Goal: Task Accomplishment & Management: Complete application form

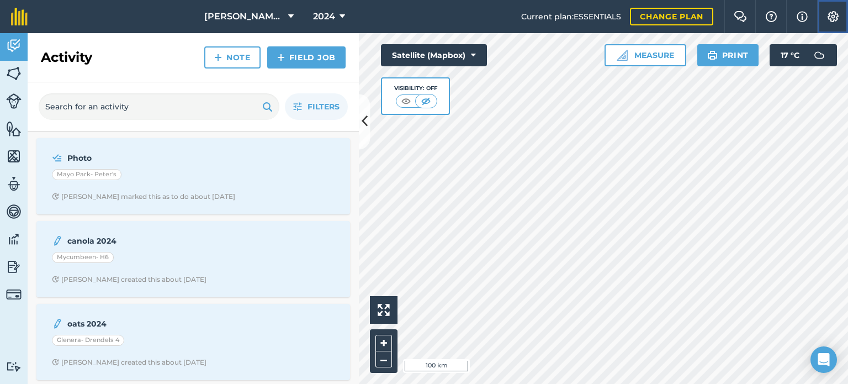
click at [829, 15] on img at bounding box center [832, 16] width 13 height 11
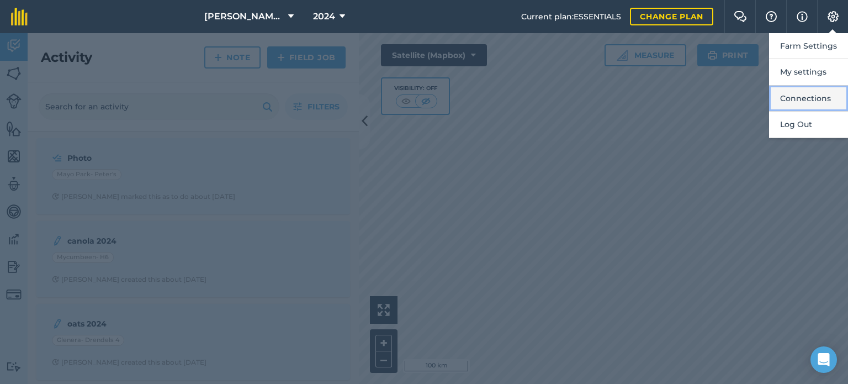
click at [792, 97] on button "Connections" at bounding box center [808, 99] width 79 height 26
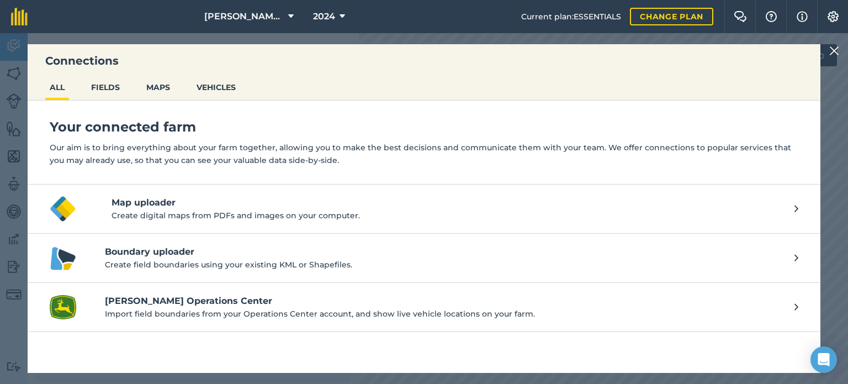
click at [832, 50] on img at bounding box center [834, 50] width 10 height 13
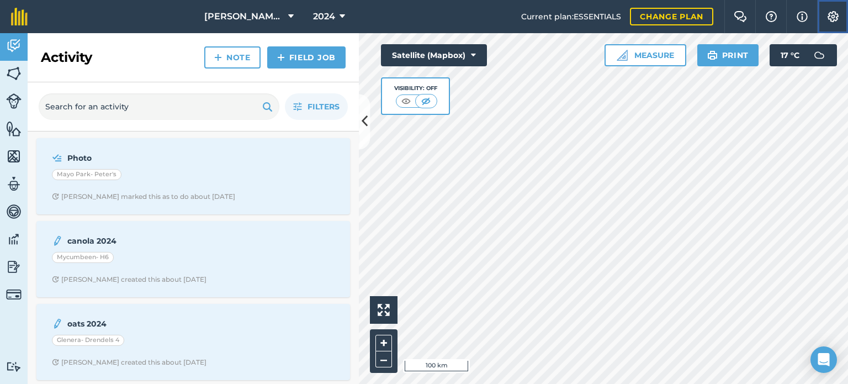
click at [834, 15] on img at bounding box center [832, 16] width 13 height 11
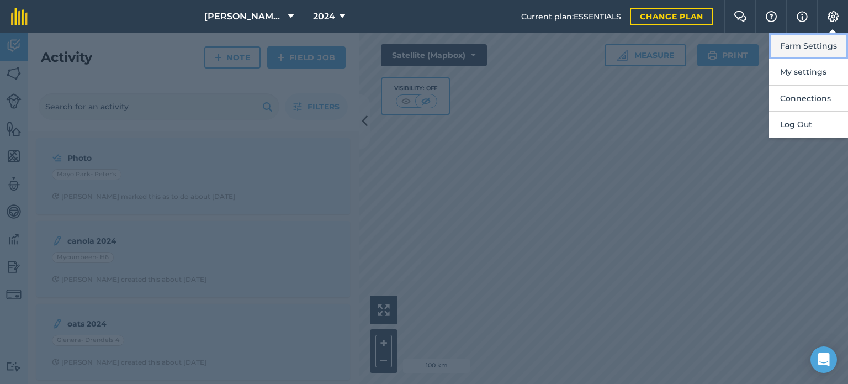
click at [805, 46] on button "Farm Settings" at bounding box center [808, 46] width 79 height 26
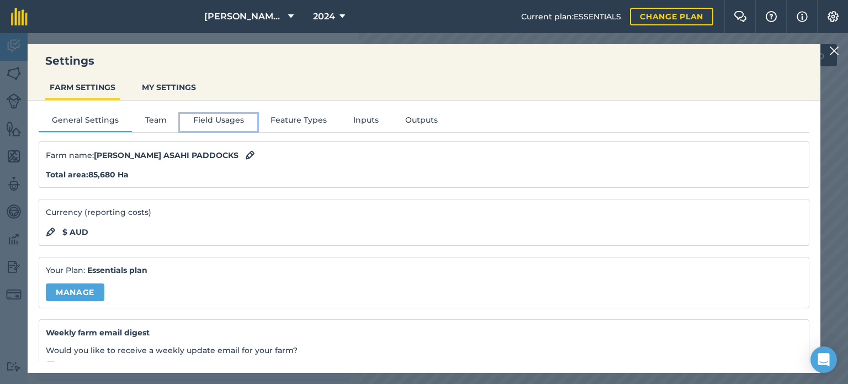
click at [210, 123] on button "Field Usages" at bounding box center [218, 122] width 77 height 17
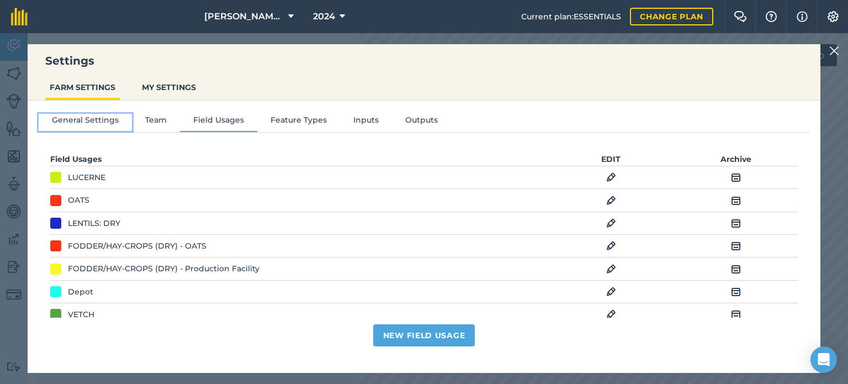
click at [71, 116] on button "General Settings" at bounding box center [85, 122] width 93 height 17
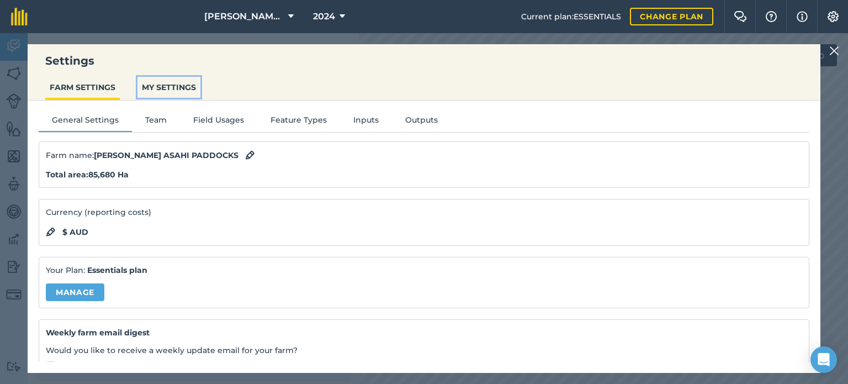
click at [167, 89] on button "MY SETTINGS" at bounding box center [168, 87] width 63 height 21
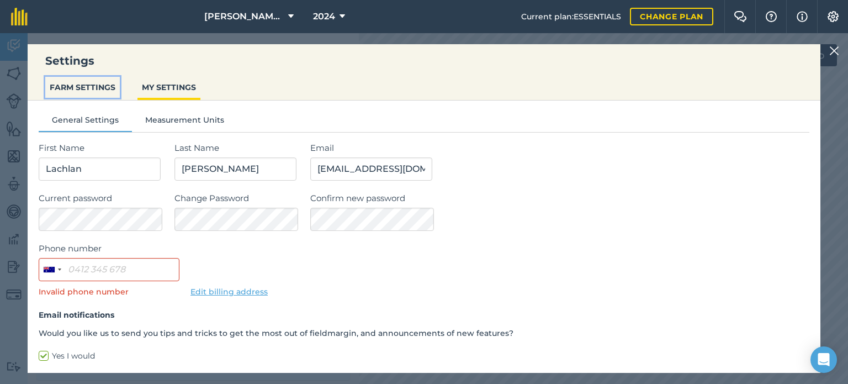
click at [79, 88] on button "FARM SETTINGS" at bounding box center [82, 87] width 75 height 21
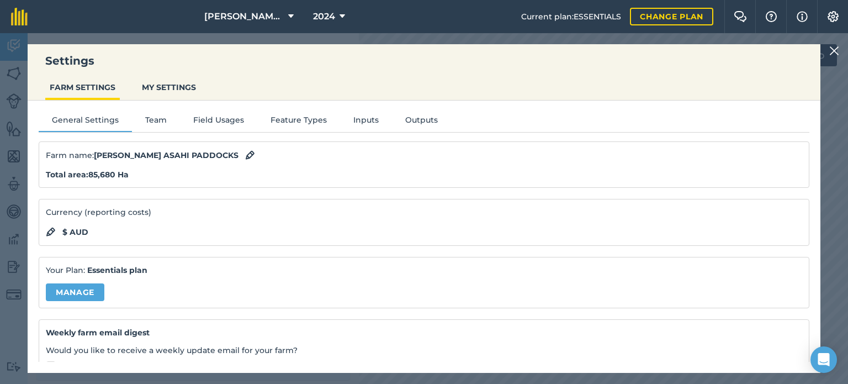
click at [831, 50] on img at bounding box center [834, 50] width 10 height 13
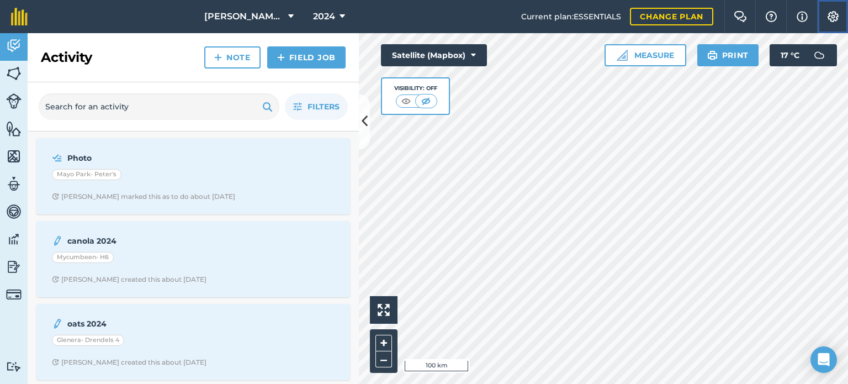
click at [835, 19] on img at bounding box center [832, 16] width 13 height 11
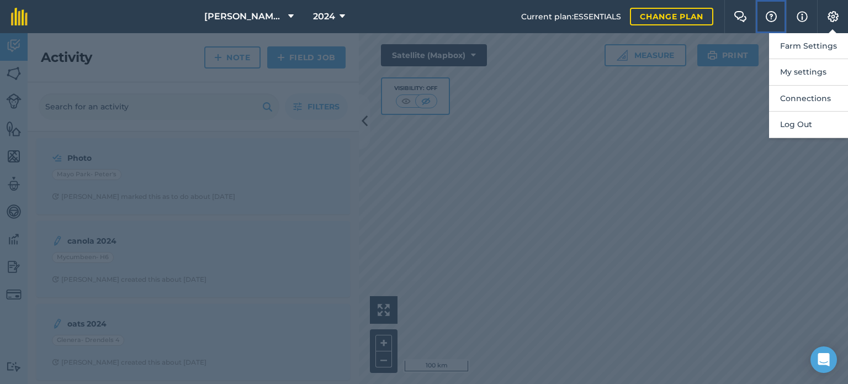
click at [773, 15] on img at bounding box center [771, 16] width 13 height 11
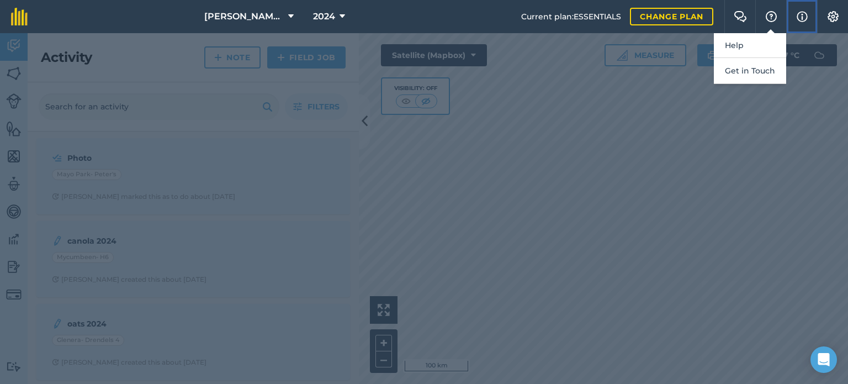
click at [792, 14] on button "Info" at bounding box center [801, 16] width 31 height 33
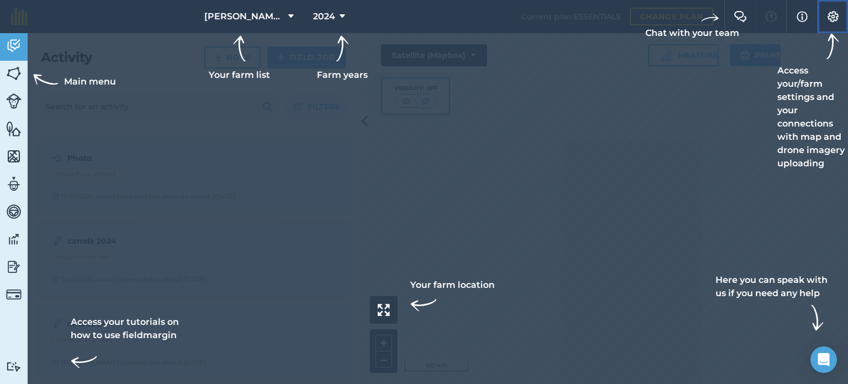
click at [830, 15] on img at bounding box center [832, 16] width 13 height 11
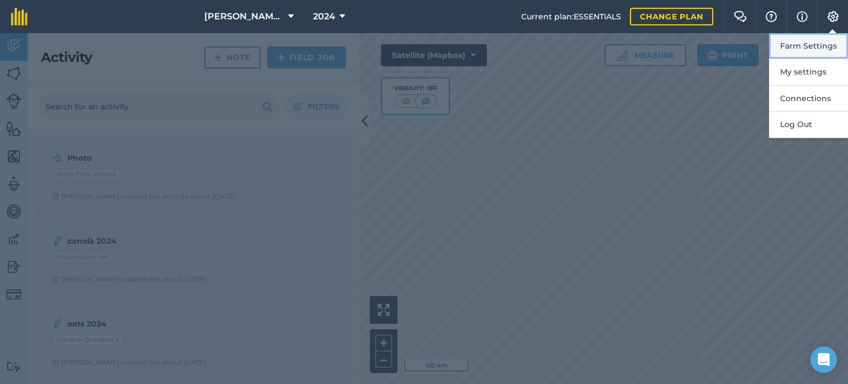
click at [813, 44] on button "Farm Settings" at bounding box center [808, 46] width 79 height 26
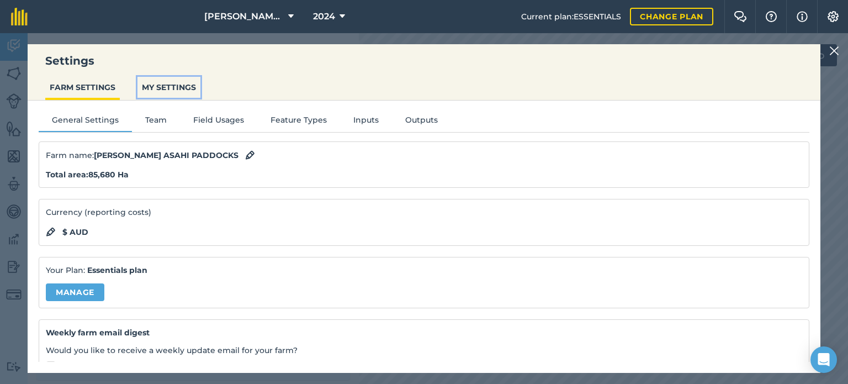
click at [166, 87] on button "MY SETTINGS" at bounding box center [168, 87] width 63 height 21
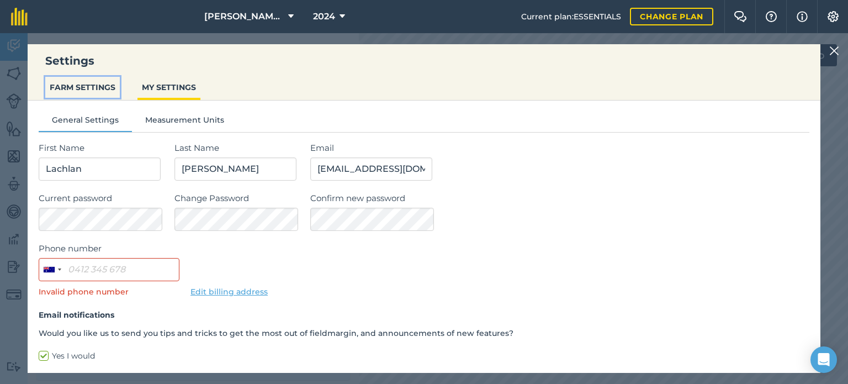
click at [86, 87] on button "FARM SETTINGS" at bounding box center [82, 87] width 75 height 21
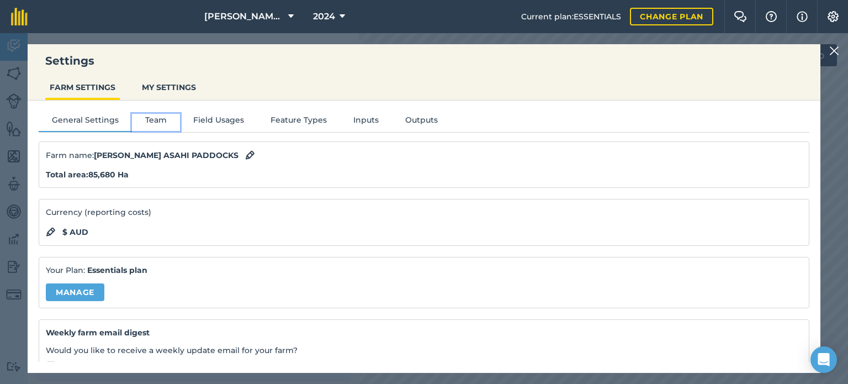
click at [151, 123] on button "Team" at bounding box center [156, 122] width 48 height 17
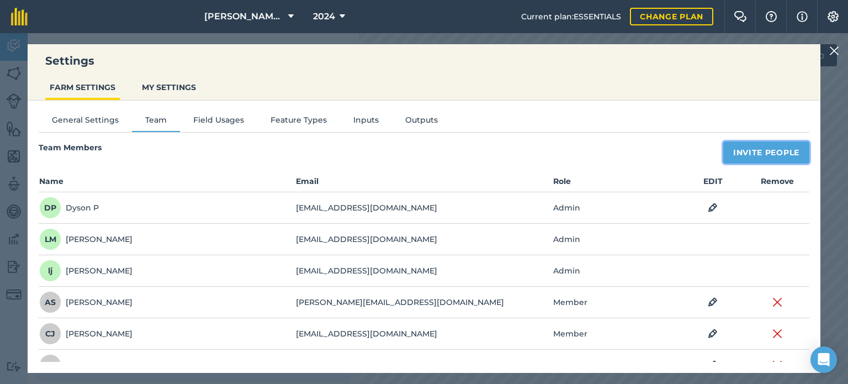
click at [766, 147] on button "Invite People" at bounding box center [766, 152] width 86 height 22
select select "MEMBER"
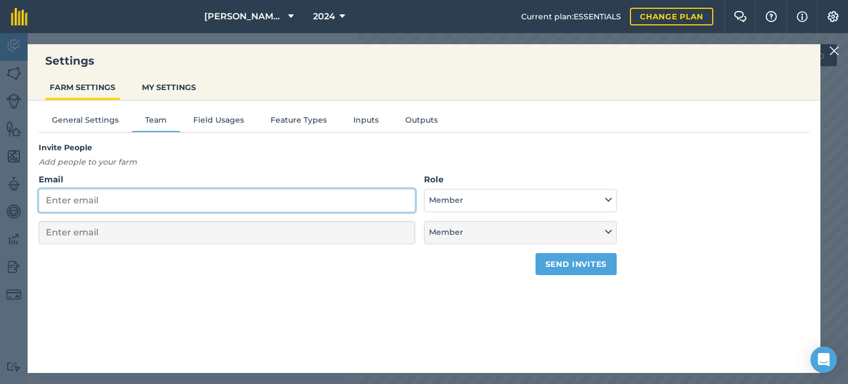
click at [182, 205] on input "Email" at bounding box center [227, 200] width 376 height 23
type input "c"
select select "MEMBER"
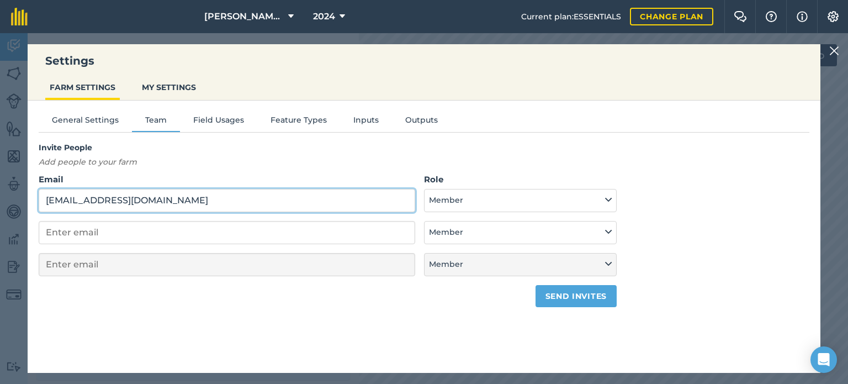
click at [72, 200] on input "[EMAIL_ADDRESS][DOMAIN_NAME]" at bounding box center [227, 200] width 376 height 23
type input "[EMAIL_ADDRESS][DOMAIN_NAME]"
click at [222, 226] on input "email" at bounding box center [227, 232] width 376 height 23
paste input "[EMAIL_ADDRESS][DOMAIN_NAME]"
type input "[EMAIL_ADDRESS][DOMAIN_NAME]"
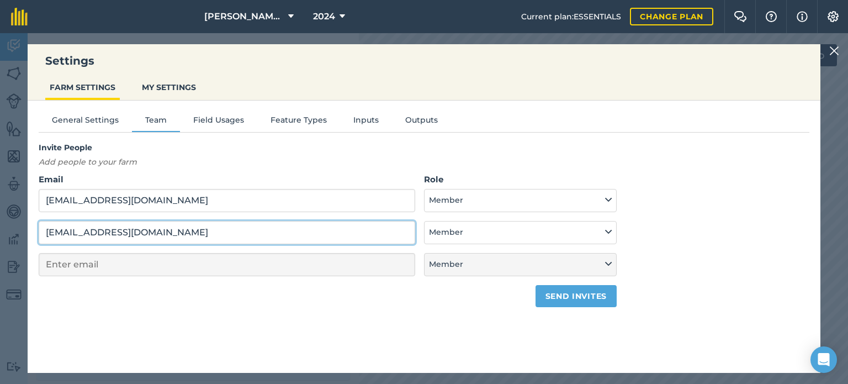
select select "MEMBER"
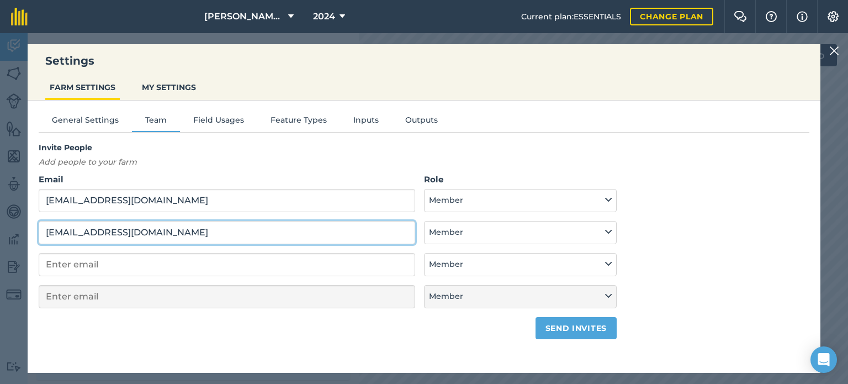
type input "[EMAIL_ADDRESS][DOMAIN_NAME]"
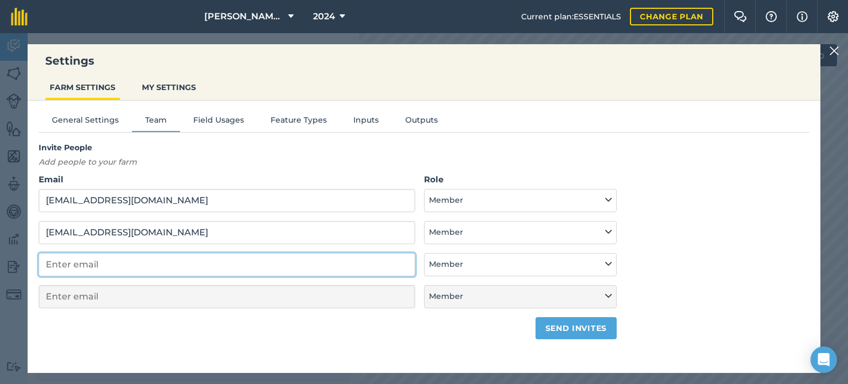
click at [163, 260] on input "email" at bounding box center [227, 264] width 376 height 23
paste input "[EMAIL_ADDRESS][DOMAIN_NAME]"
type input "[EMAIL_ADDRESS][DOMAIN_NAME]"
select select "MEMBER"
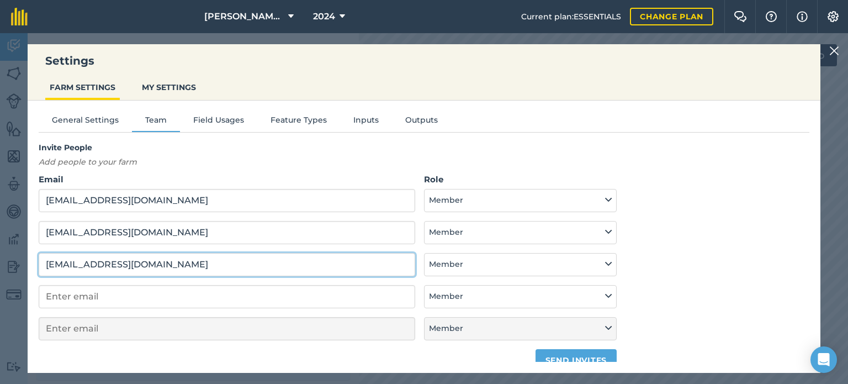
click at [227, 264] on input "[EMAIL_ADDRESS][DOMAIN_NAME]" at bounding box center [227, 264] width 376 height 23
type input "[EMAIL_ADDRESS][DOMAIN_NAME]"
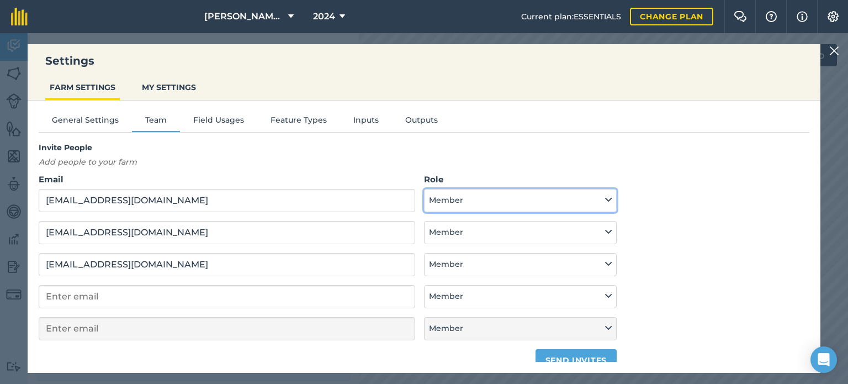
click at [526, 204] on button "Member" at bounding box center [520, 200] width 193 height 23
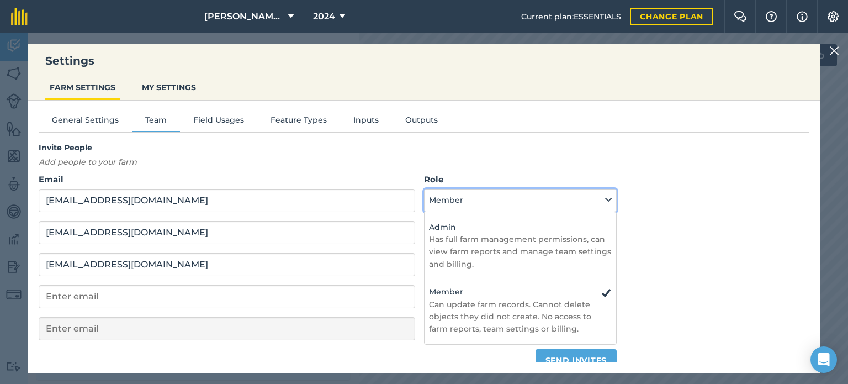
click at [526, 204] on button "Member" at bounding box center [520, 200] width 193 height 23
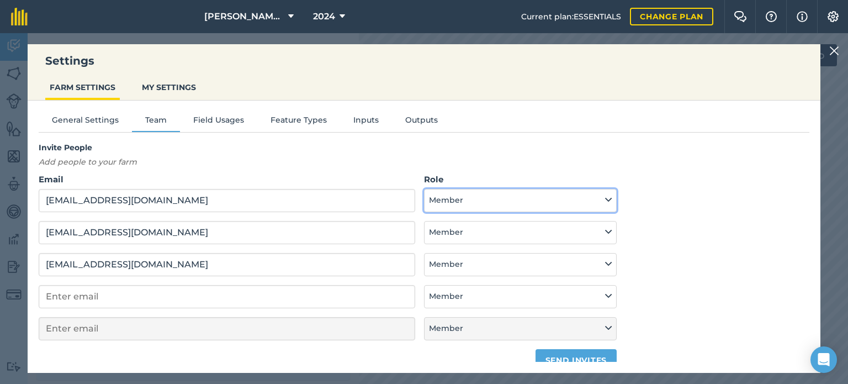
click at [518, 209] on button "Member" at bounding box center [520, 200] width 193 height 23
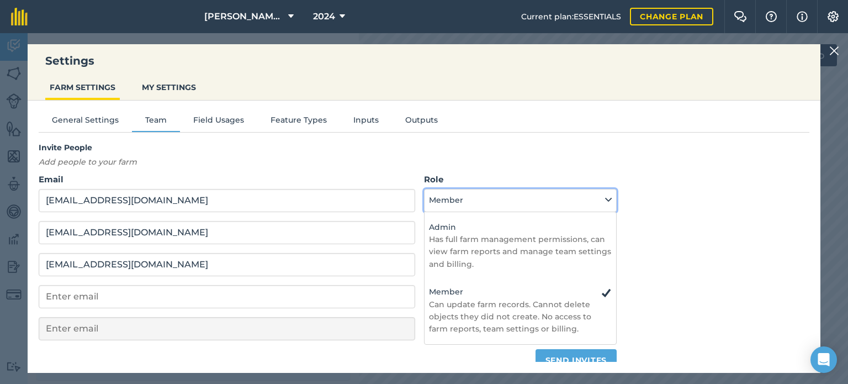
click at [519, 203] on button "Member" at bounding box center [520, 200] width 193 height 23
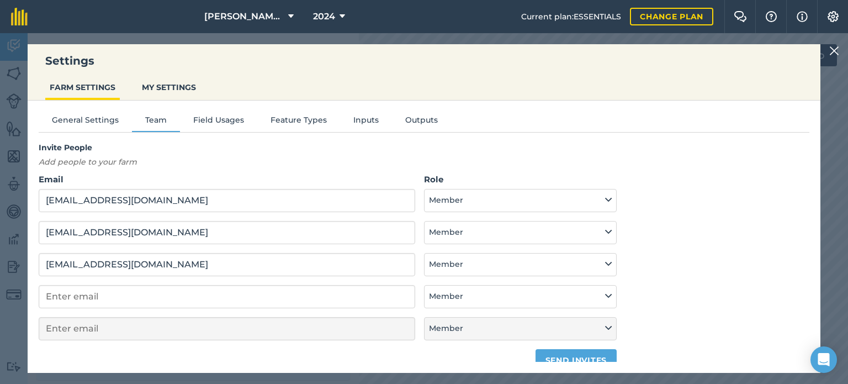
click at [765, 205] on div "Invite People Add people to your farm Email [EMAIL_ADDRESS][DOMAIN_NAME] Role A…" at bounding box center [424, 256] width 771 height 230
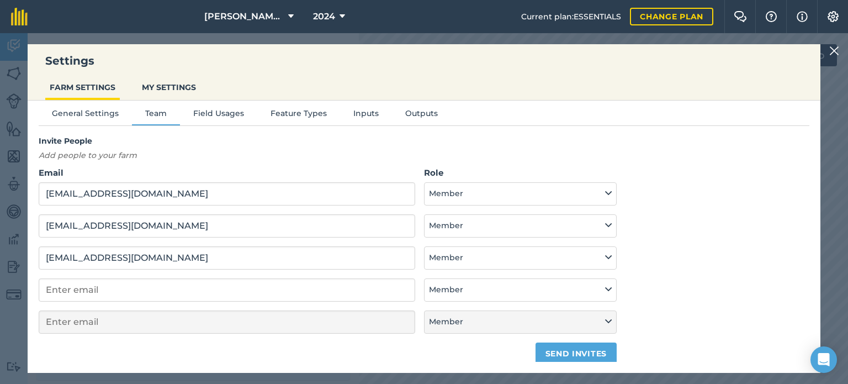
scroll to position [8, 0]
click at [559, 348] on button "Send invites" at bounding box center [575, 352] width 81 height 22
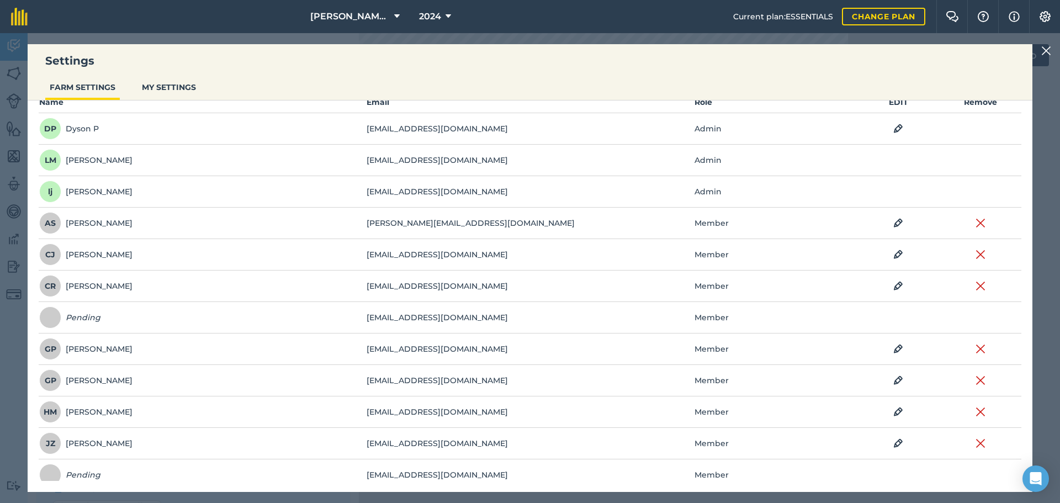
scroll to position [79, 0]
